Goal: Task Accomplishment & Management: Use online tool/utility

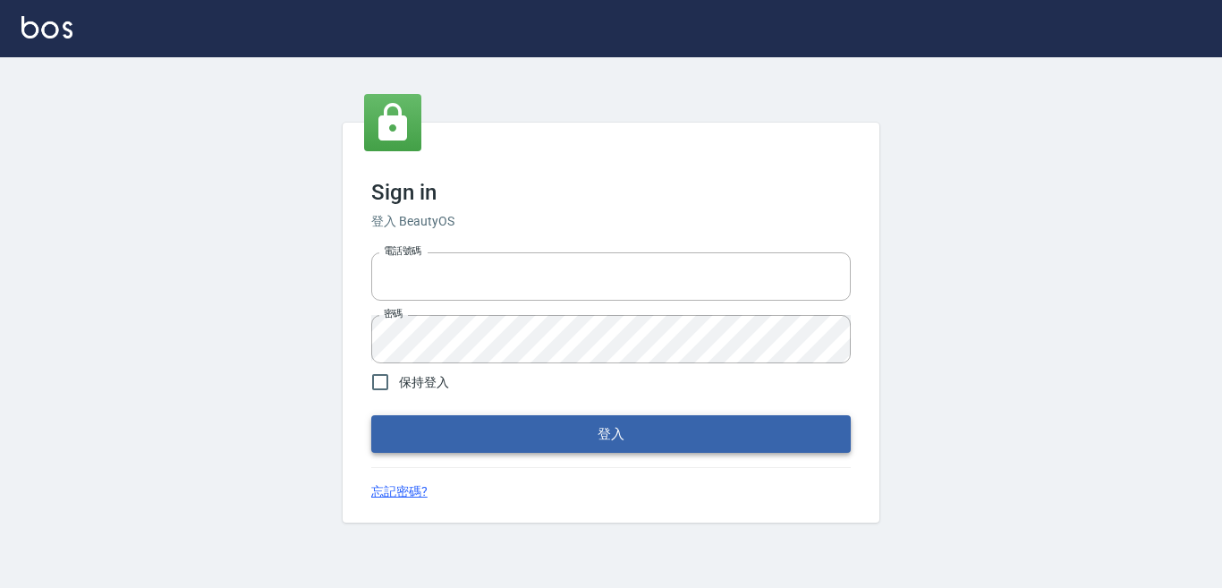
type input "0228278166"
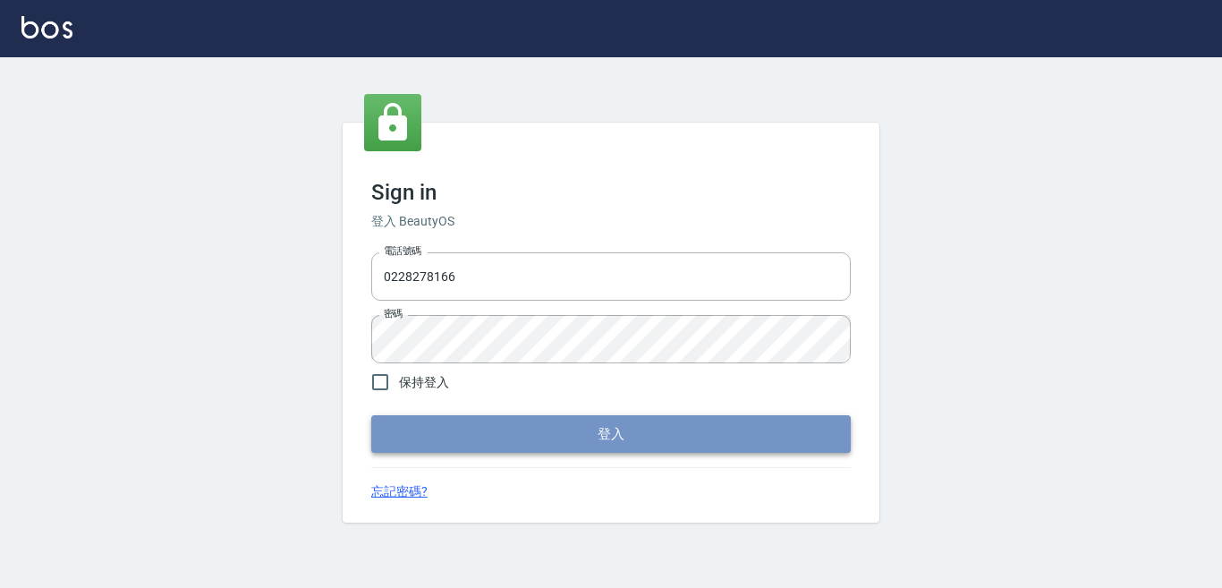
click at [625, 442] on button "登入" at bounding box center [610, 434] width 479 height 38
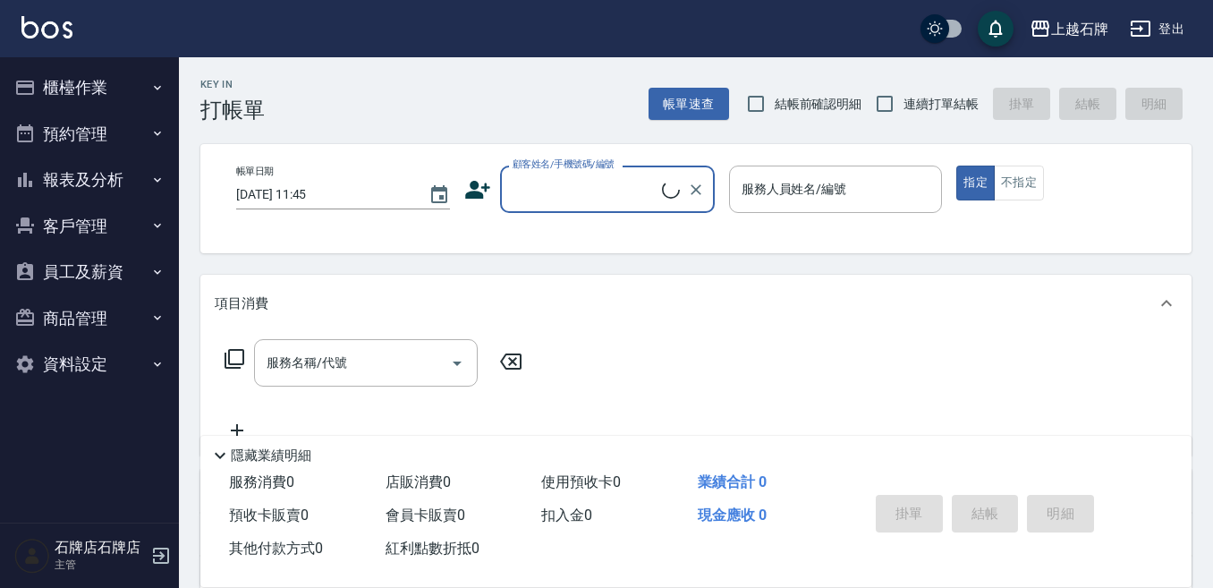
click at [609, 190] on input "顧客姓名/手機號碼/編號" at bounding box center [585, 189] width 154 height 31
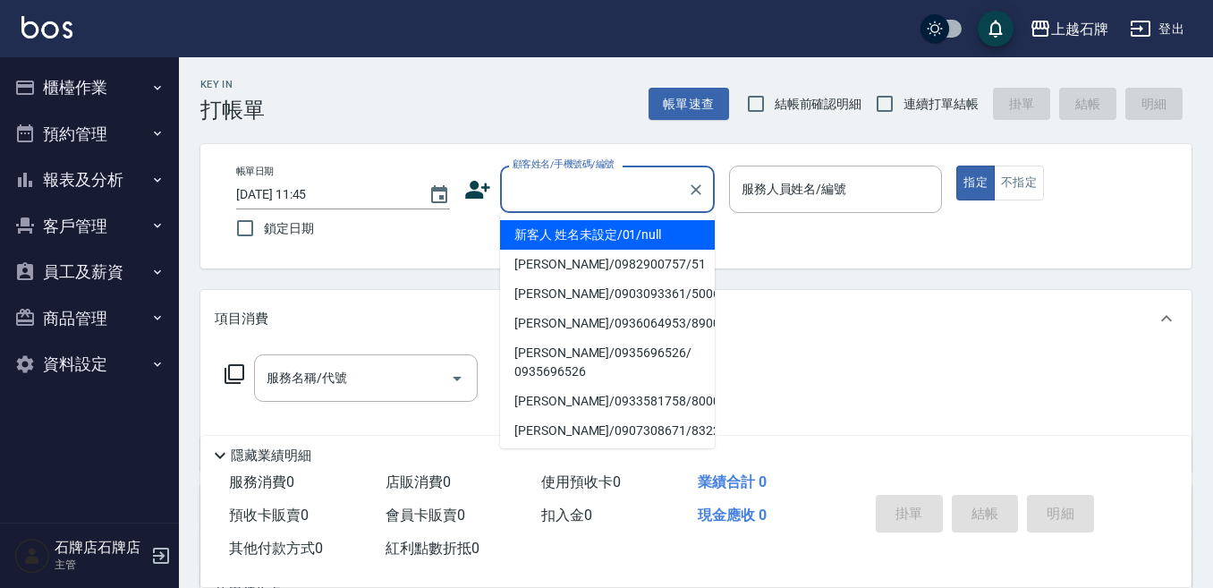
drag, startPoint x: 646, startPoint y: 241, endPoint x: 772, endPoint y: 233, distance: 126.3
click at [674, 245] on li "新客人 姓名未設定/01/null" at bounding box center [607, 235] width 215 height 30
type input "1"
type input "新客人 姓名未設定/01/null"
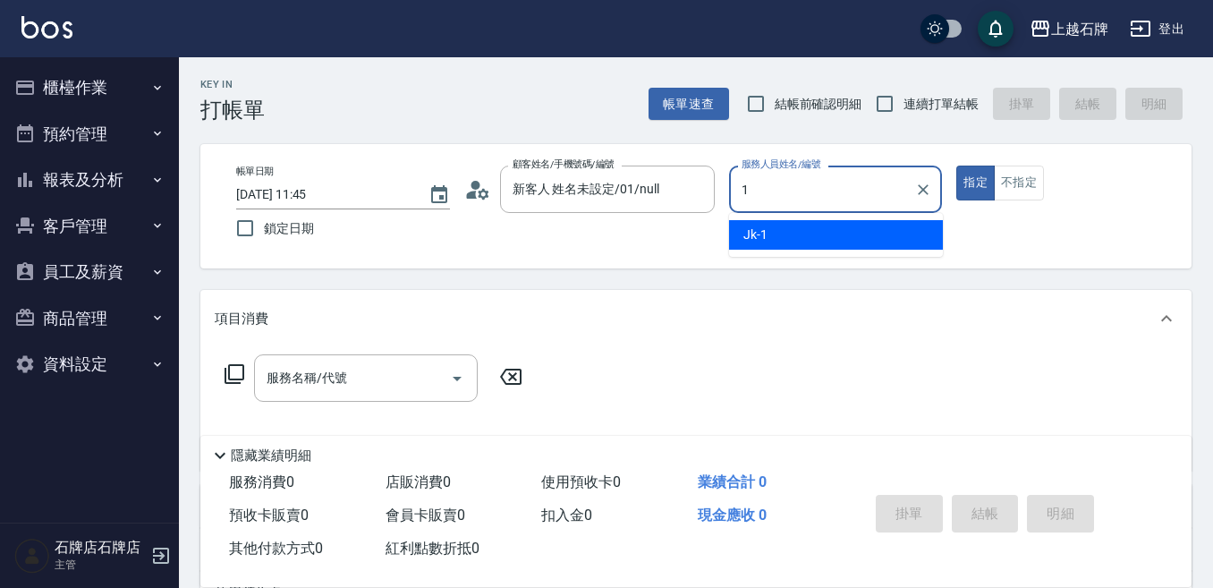
click at [772, 233] on div "Jk -1" at bounding box center [836, 235] width 214 height 30
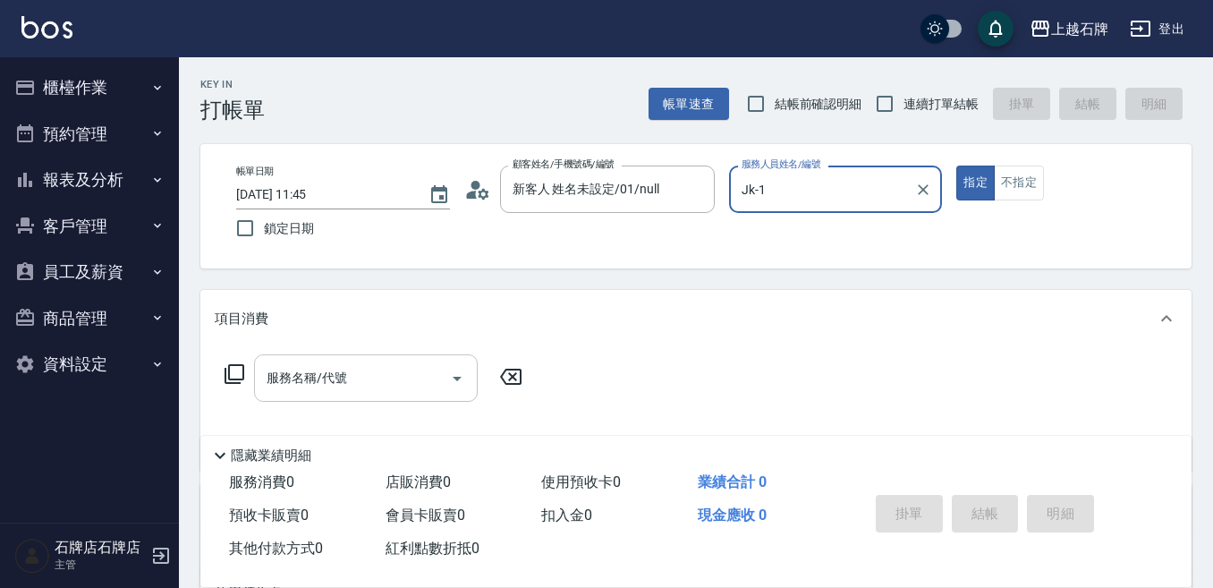
type input "Jk-1"
click at [401, 377] on input "服務名稱/代號" at bounding box center [352, 377] width 181 height 31
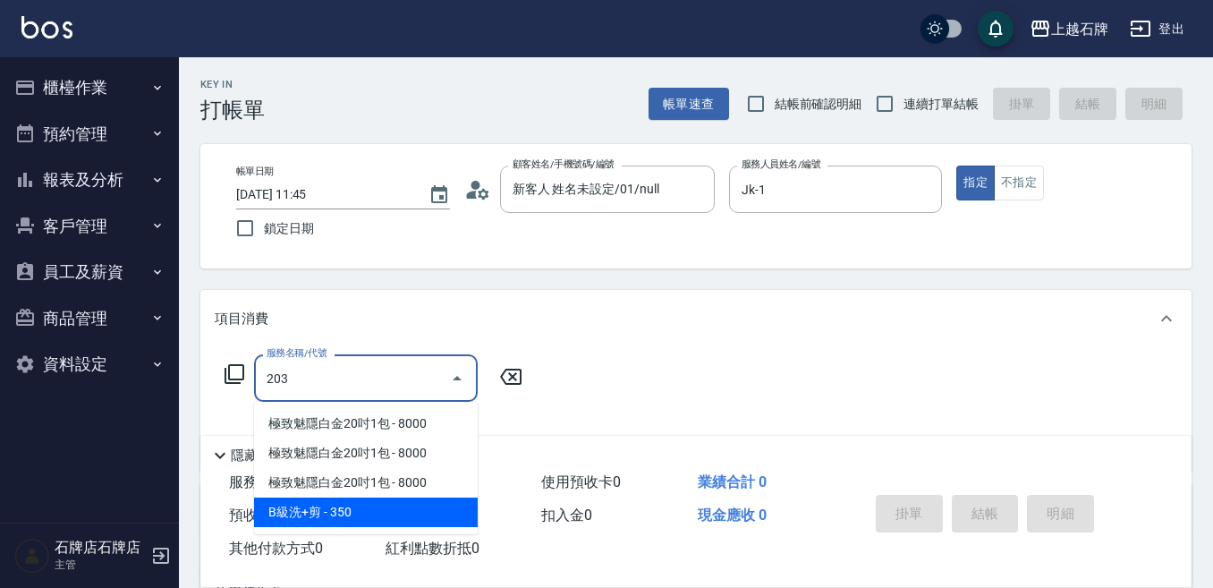
click at [375, 504] on span "B級洗+剪 - 350" at bounding box center [366, 512] width 224 height 30
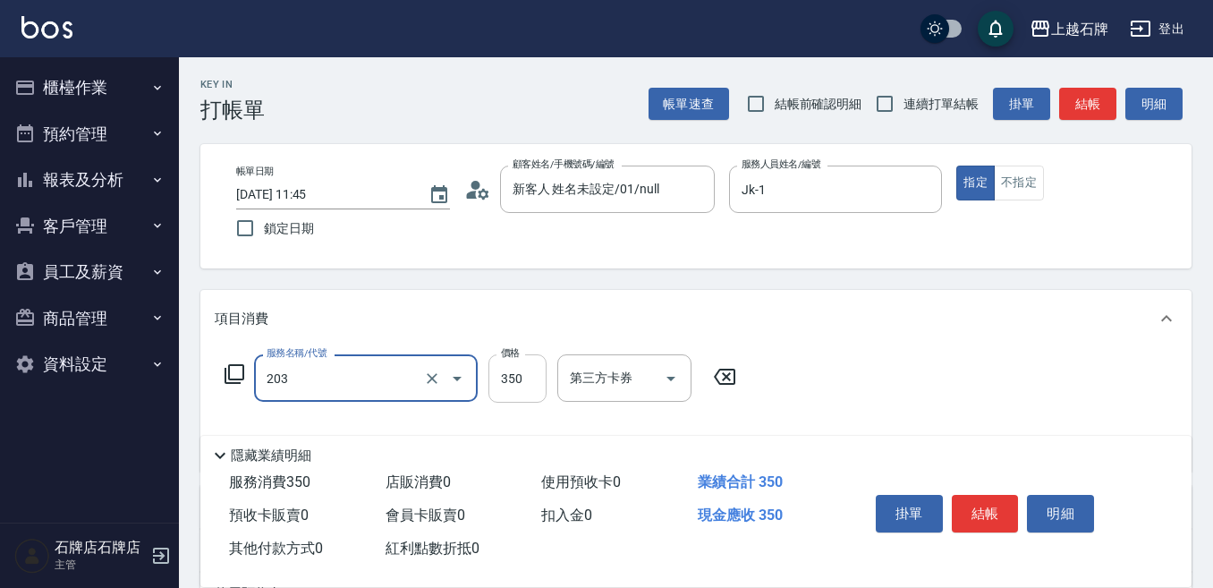
type input "B級洗+剪(203)"
click at [524, 355] on input "350" at bounding box center [517, 378] width 58 height 48
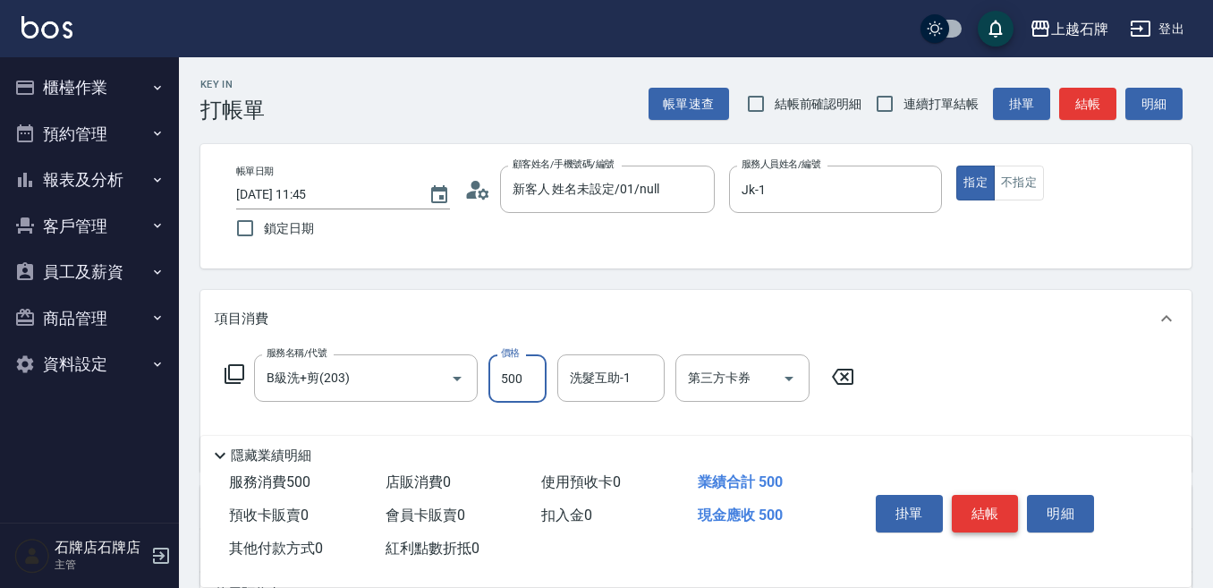
type input "500"
click at [986, 506] on button "結帳" at bounding box center [985, 514] width 67 height 38
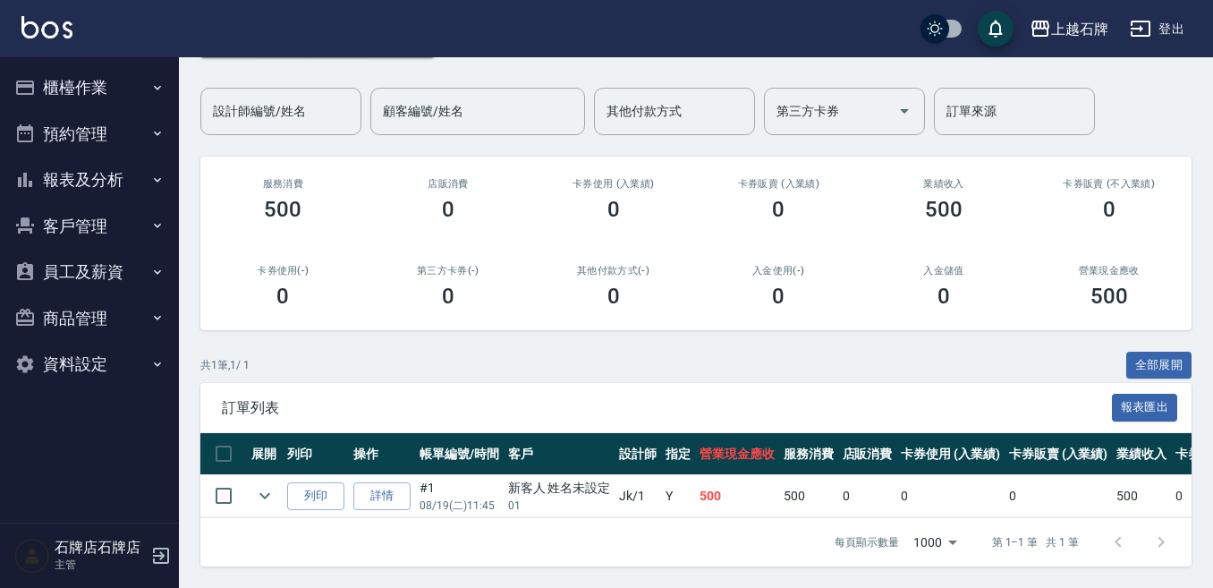
scroll to position [135, 0]
click at [331, 495] on td "列印" at bounding box center [316, 496] width 66 height 42
click at [326, 488] on button "列印" at bounding box center [315, 496] width 57 height 28
click at [103, 106] on button "櫃檯作業" at bounding box center [89, 87] width 165 height 47
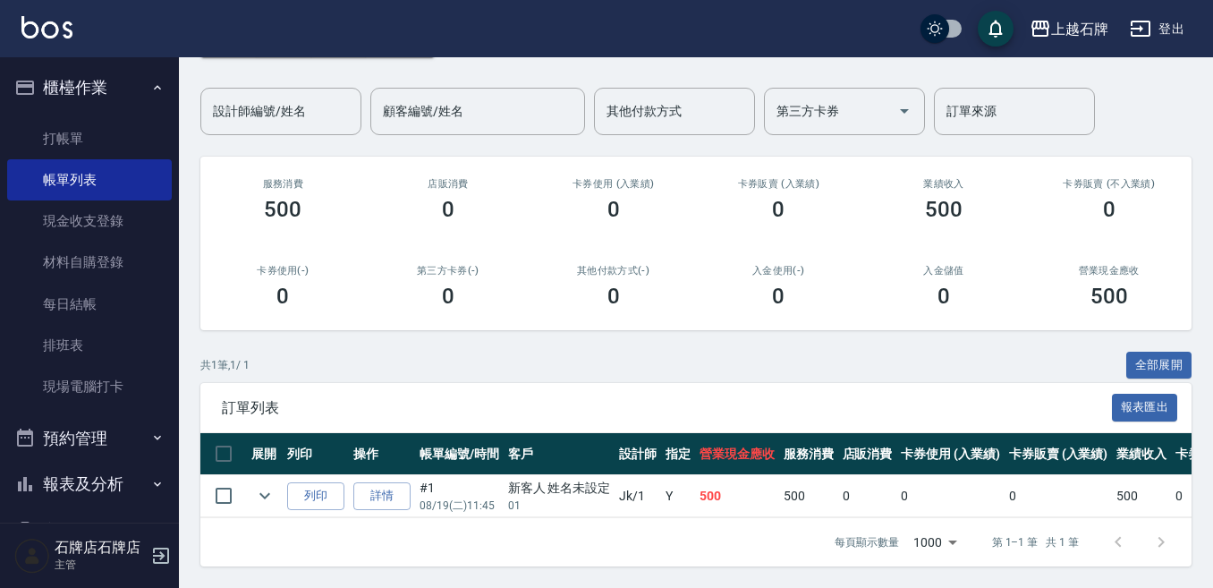
click at [131, 111] on ul "打帳單 帳單列表 現金收支登錄 材料自購登錄 每日結帳 排班表 現場電腦打卡" at bounding box center [89, 263] width 165 height 304
click at [133, 122] on link "打帳單" at bounding box center [89, 138] width 165 height 41
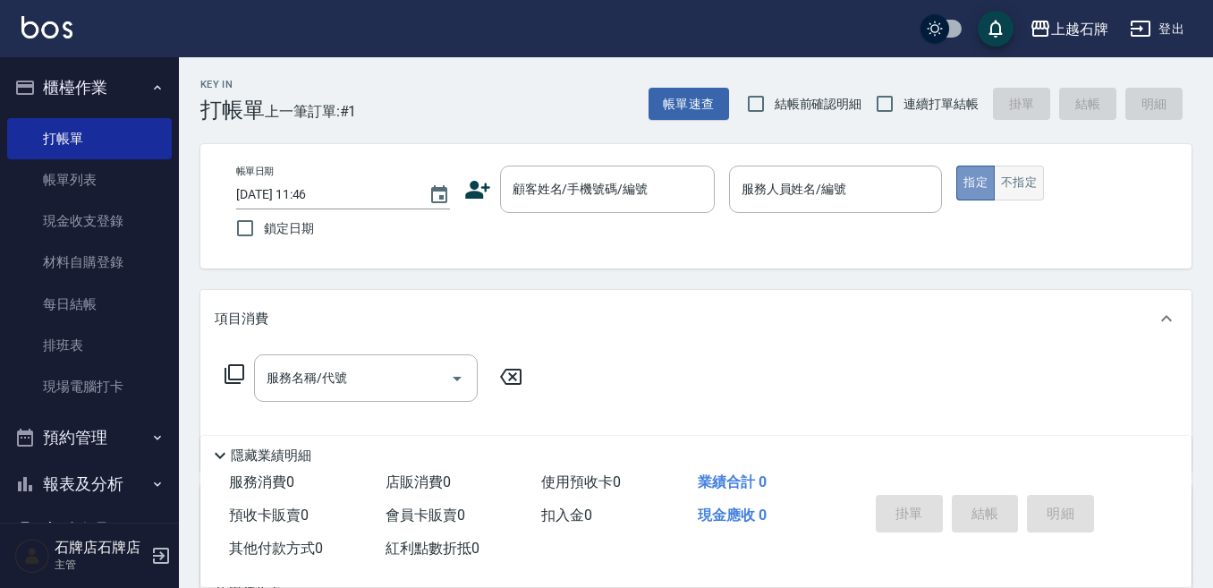
drag, startPoint x: 983, startPoint y: 169, endPoint x: 1019, endPoint y: 182, distance: 38.2
click at [1004, 179] on div "指定 不指定" at bounding box center [1063, 182] width 214 height 35
click at [1020, 183] on button "不指定" at bounding box center [1019, 182] width 50 height 35
click at [508, 115] on div "Key In 打帳單 上一筆訂單:#1 帳單速查 結帳前確認明細 連續打單結帳 掛單 結帳 明細" at bounding box center [685, 89] width 1012 height 65
click at [593, 195] on input "顧客姓名/手機號碼/編號" at bounding box center [594, 189] width 172 height 31
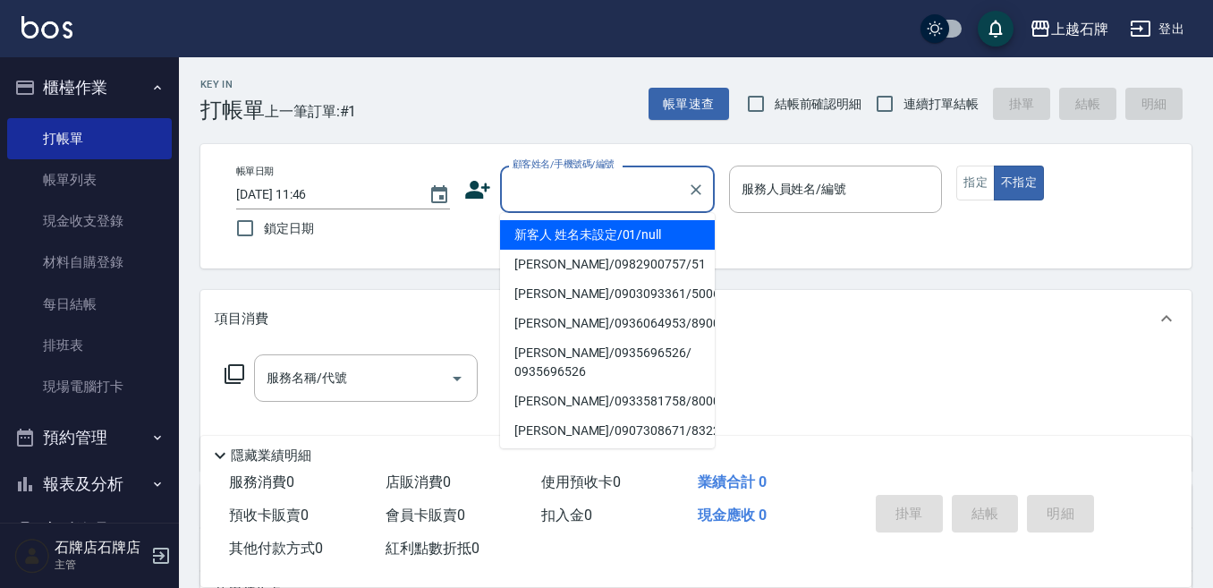
click at [620, 234] on li "新客人 姓名未設定/01/null" at bounding box center [607, 235] width 215 height 30
type input "新客人 姓名未設定/01/null"
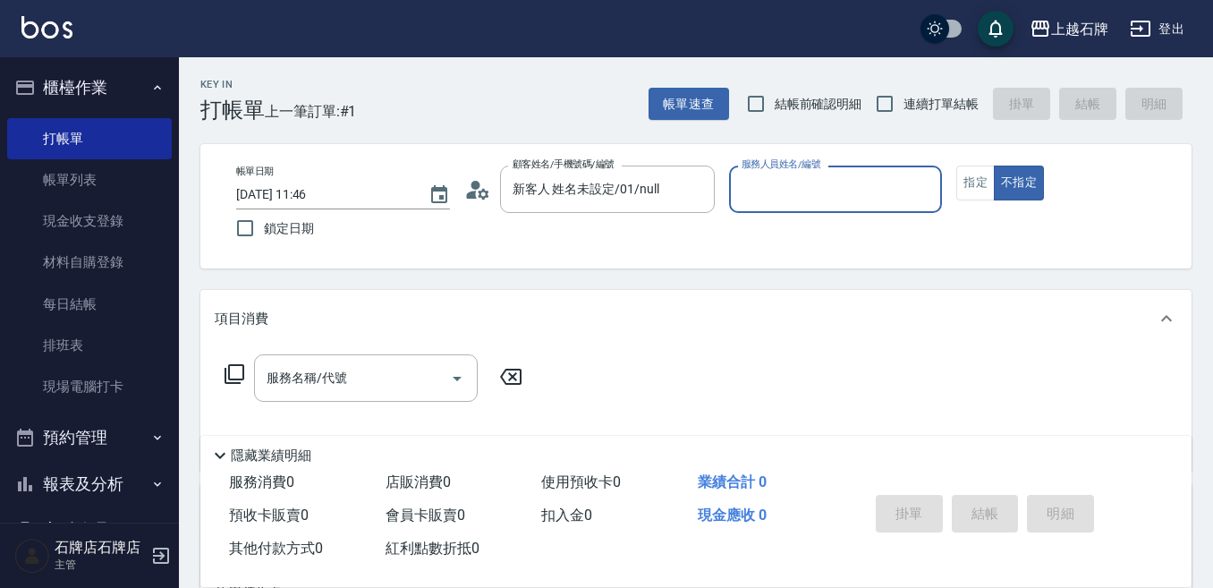
click at [817, 186] on input "服務人員姓名/編號" at bounding box center [836, 189] width 198 height 31
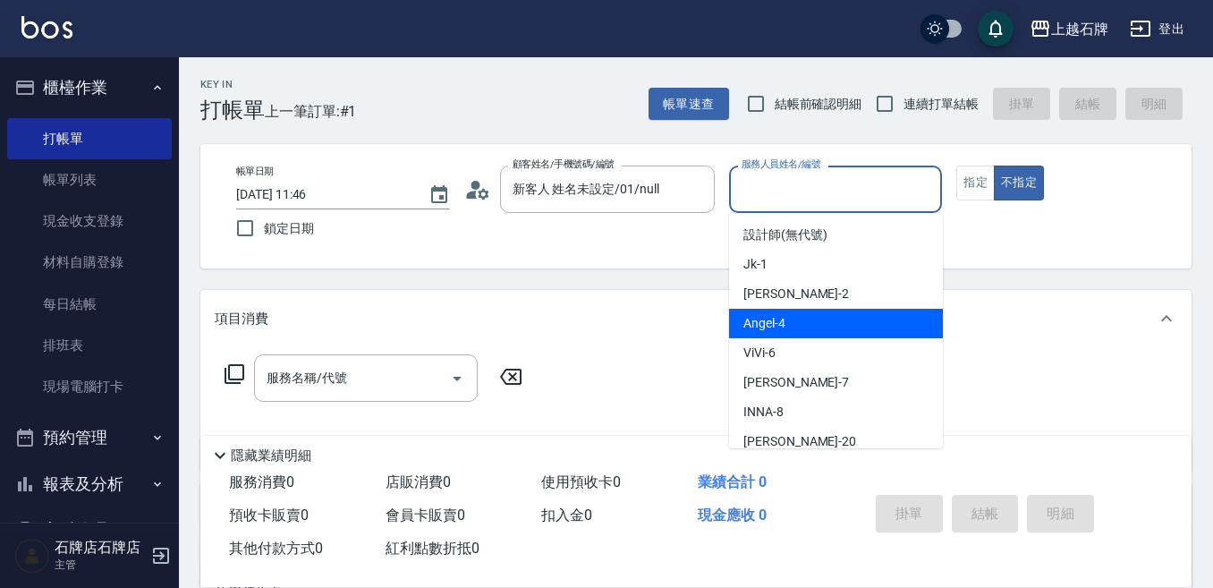
click at [823, 323] on div "[PERSON_NAME] -4" at bounding box center [836, 324] width 214 height 30
type input "[PERSON_NAME]-4"
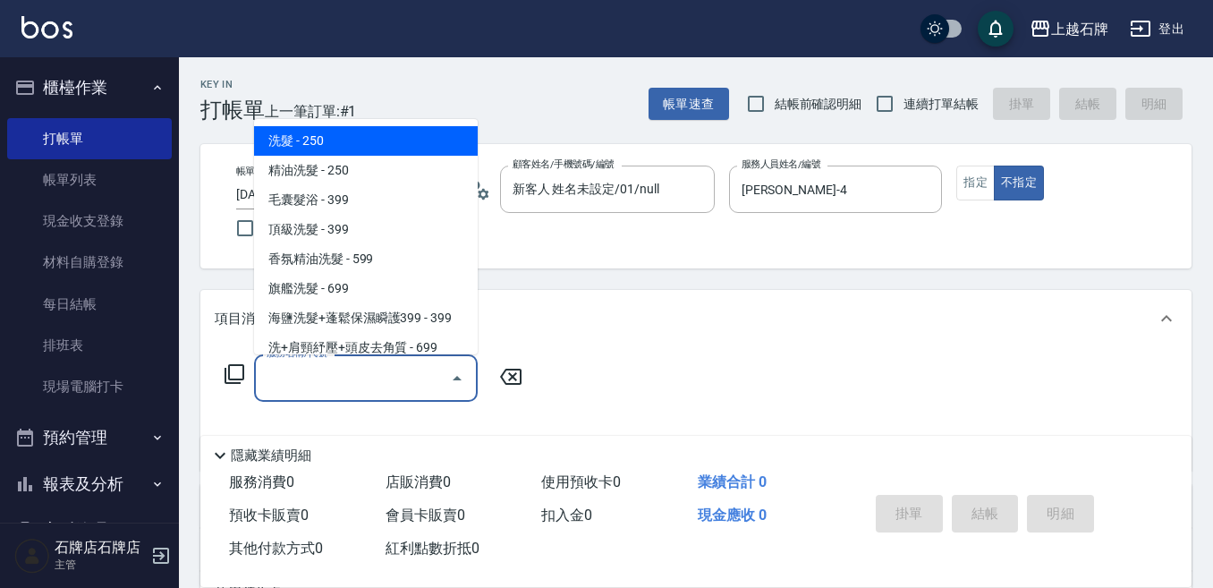
click at [374, 380] on input "服務名稱/代號" at bounding box center [352, 377] width 181 height 31
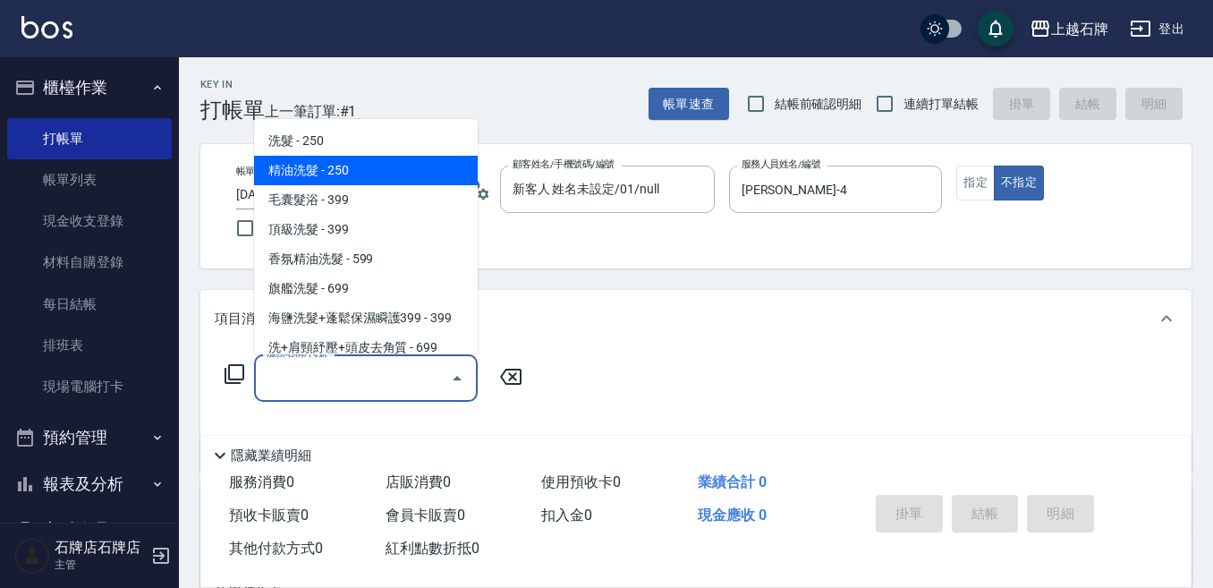
click at [397, 171] on span "精油洗髮 - 250" at bounding box center [366, 171] width 224 height 30
type input "精油洗髮(102)"
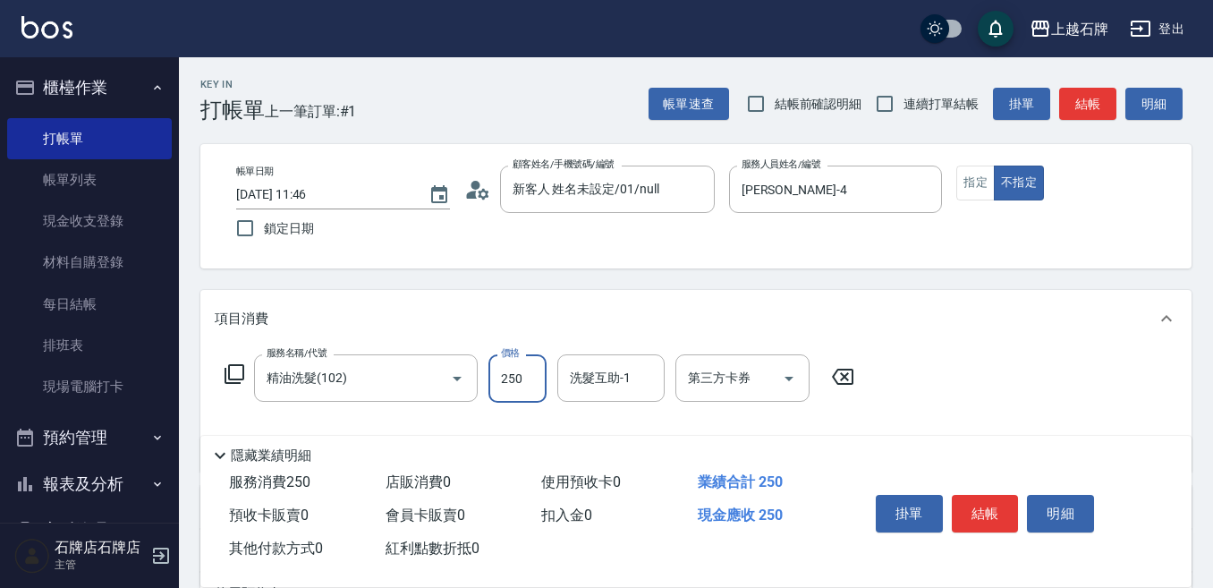
click at [513, 377] on input "250" at bounding box center [517, 378] width 58 height 48
type input "300"
click at [1000, 504] on button "結帳" at bounding box center [985, 514] width 67 height 38
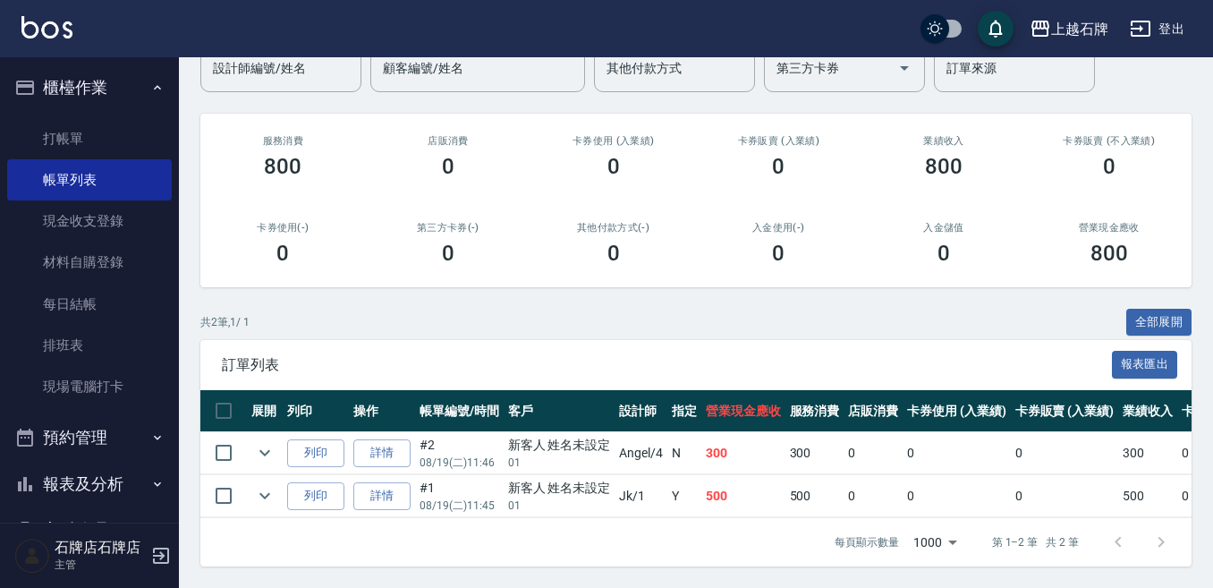
scroll to position [178, 0]
click at [309, 439] on button "列印" at bounding box center [315, 453] width 57 height 28
